Goal: Transaction & Acquisition: Purchase product/service

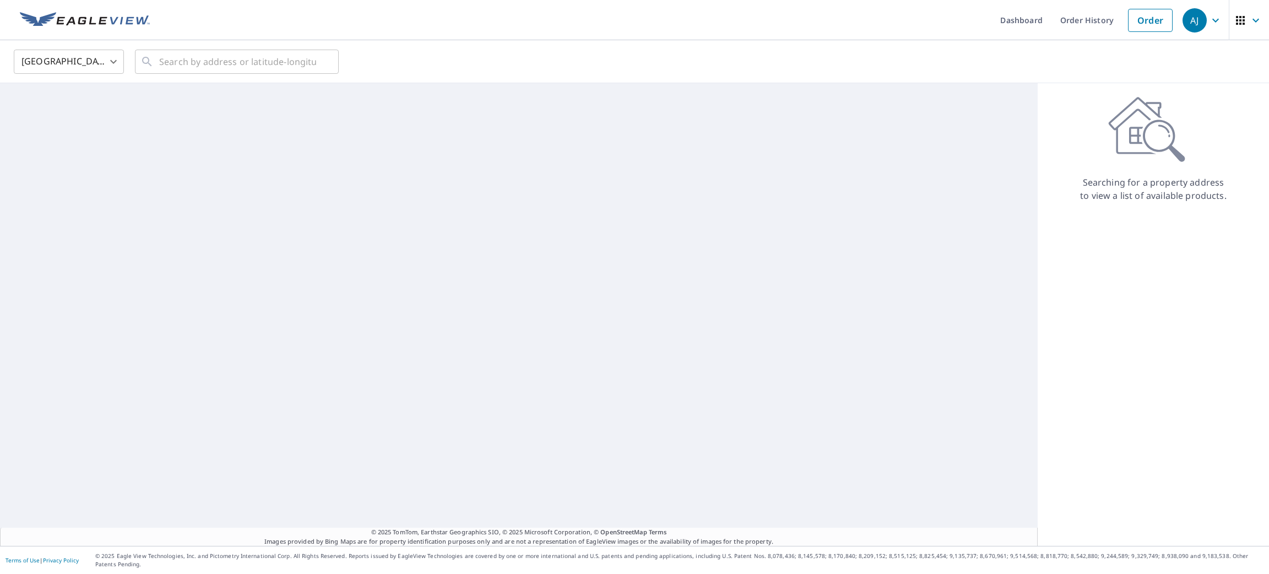
click at [113, 64] on body "[PERSON_NAME] [PERSON_NAME] Dashboard Order History Order AJ United States [GEO…" at bounding box center [634, 287] width 1269 height 574
click at [91, 111] on li "[GEOGRAPHIC_DATA]" at bounding box center [69, 111] width 110 height 20
type input "CA"
paste input "[STREET_ADDRESS]"
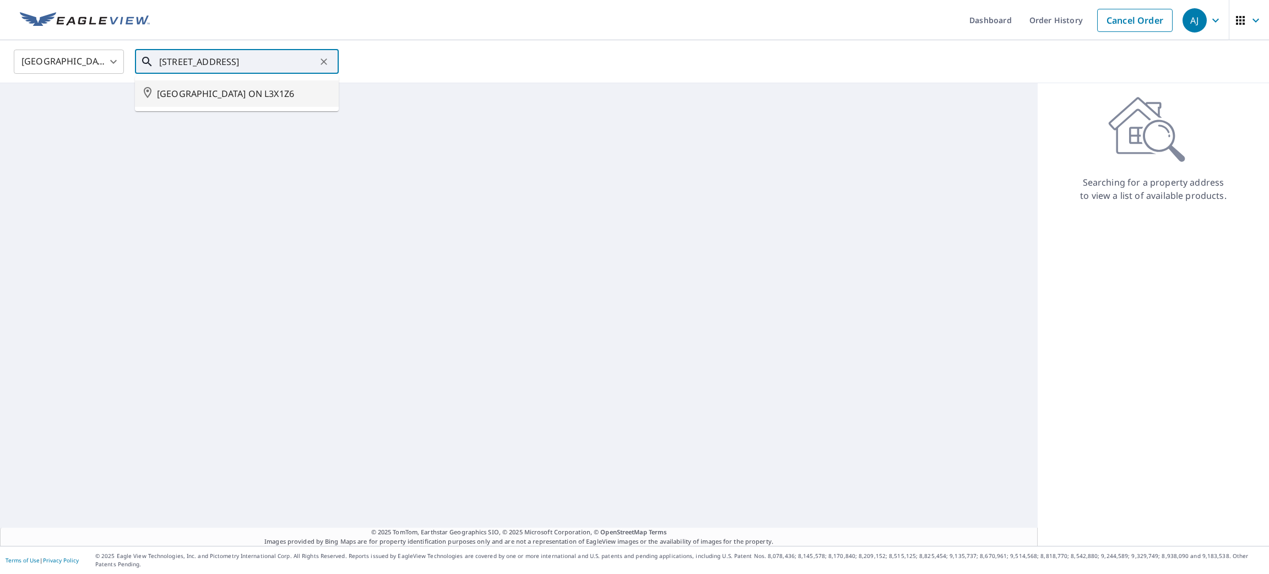
click at [203, 94] on span "[GEOGRAPHIC_DATA] ON L3X1Z6" at bounding box center [243, 93] width 173 height 13
type input "[GEOGRAPHIC_DATA] ON L3X1Z6"
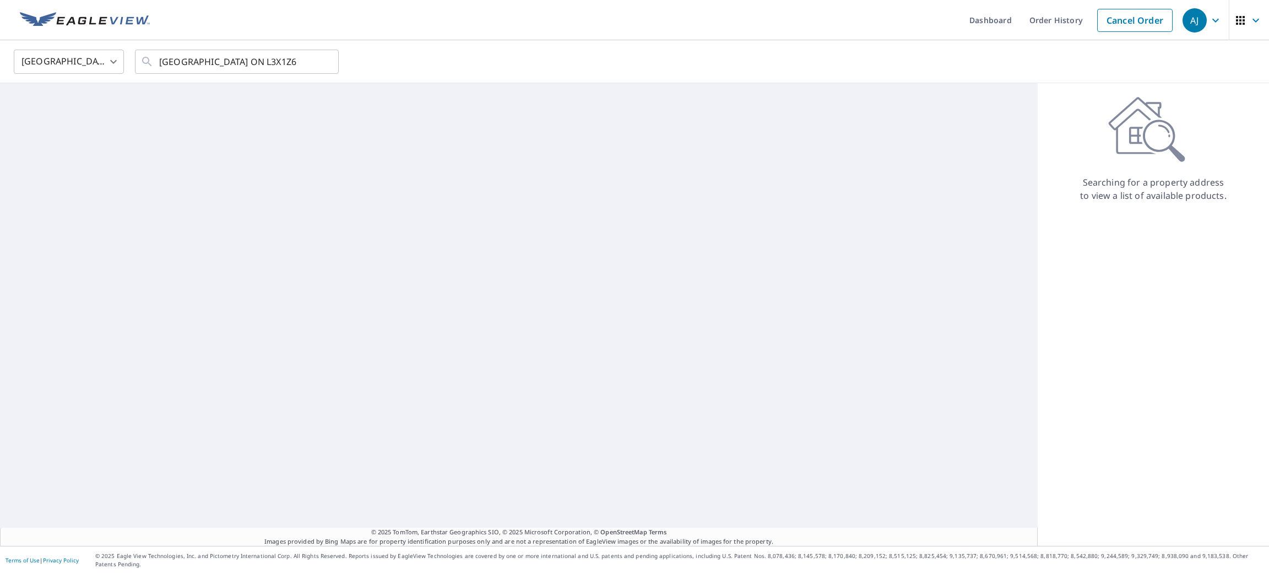
scroll to position [0, 0]
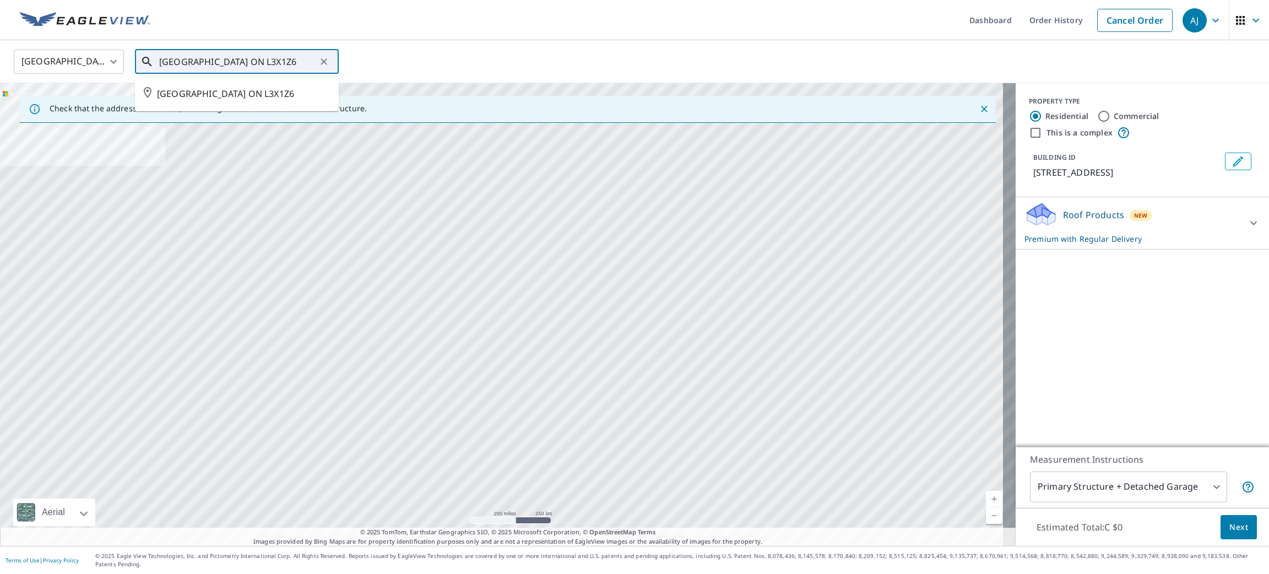
click at [248, 65] on input "[GEOGRAPHIC_DATA] ON L3X1Z6" at bounding box center [237, 61] width 157 height 31
click at [256, 95] on span "[GEOGRAPHIC_DATA] ON L3X1Z6" at bounding box center [243, 93] width 173 height 13
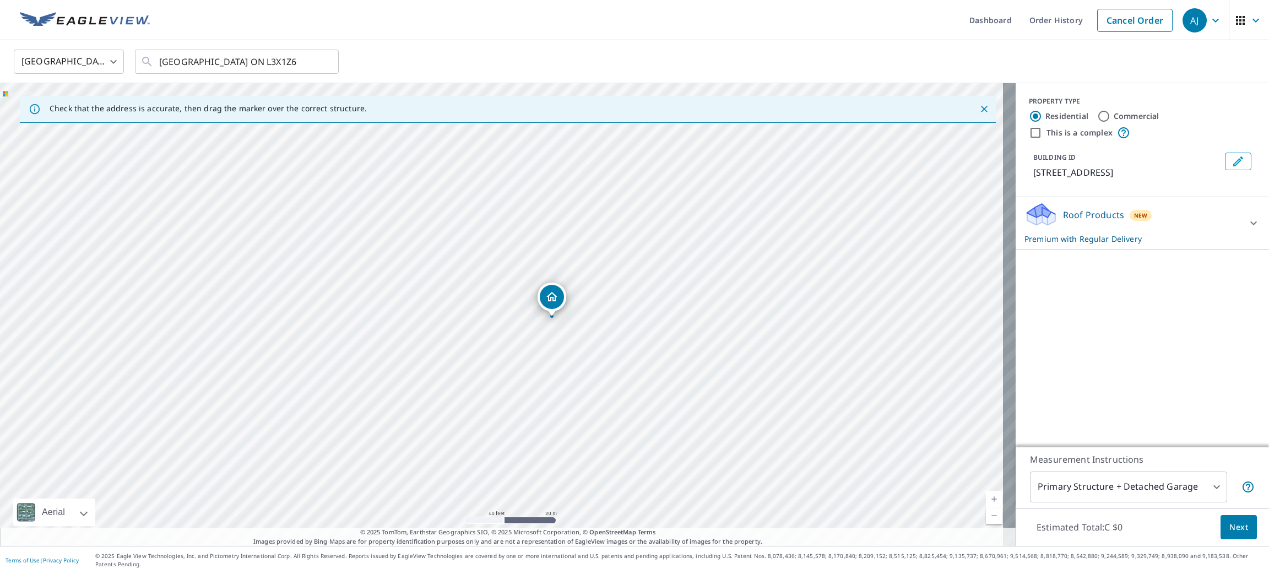
click at [1229, 534] on span "Next" at bounding box center [1238, 527] width 19 height 14
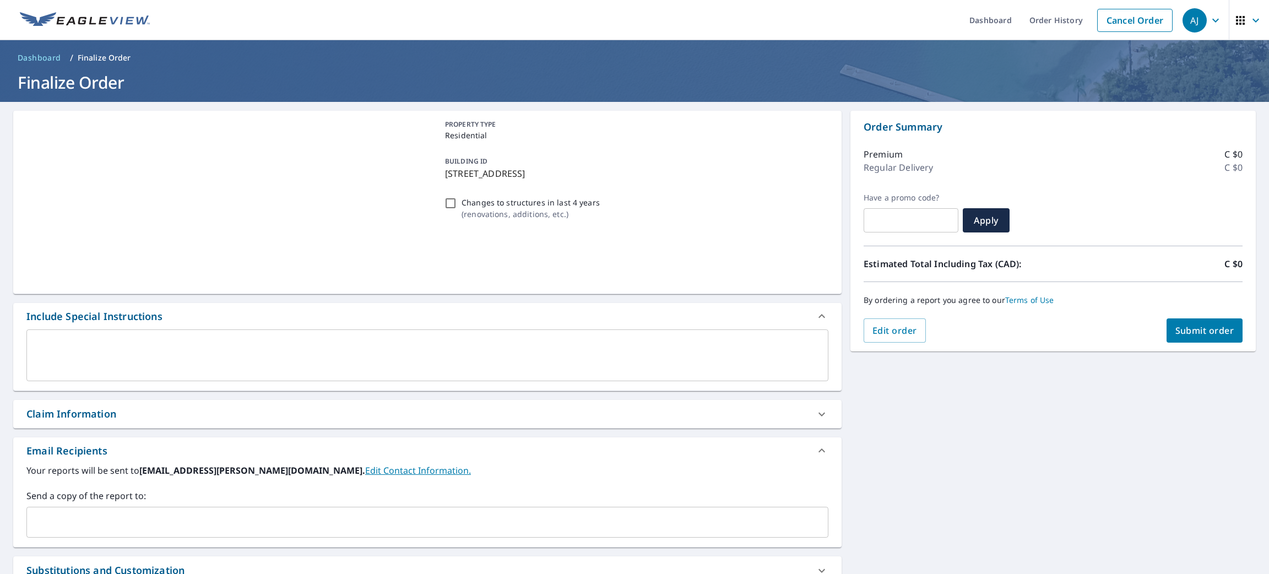
click at [1178, 325] on span "Submit order" at bounding box center [1204, 330] width 59 height 12
checkbox input "true"
